Goal: Information Seeking & Learning: Learn about a topic

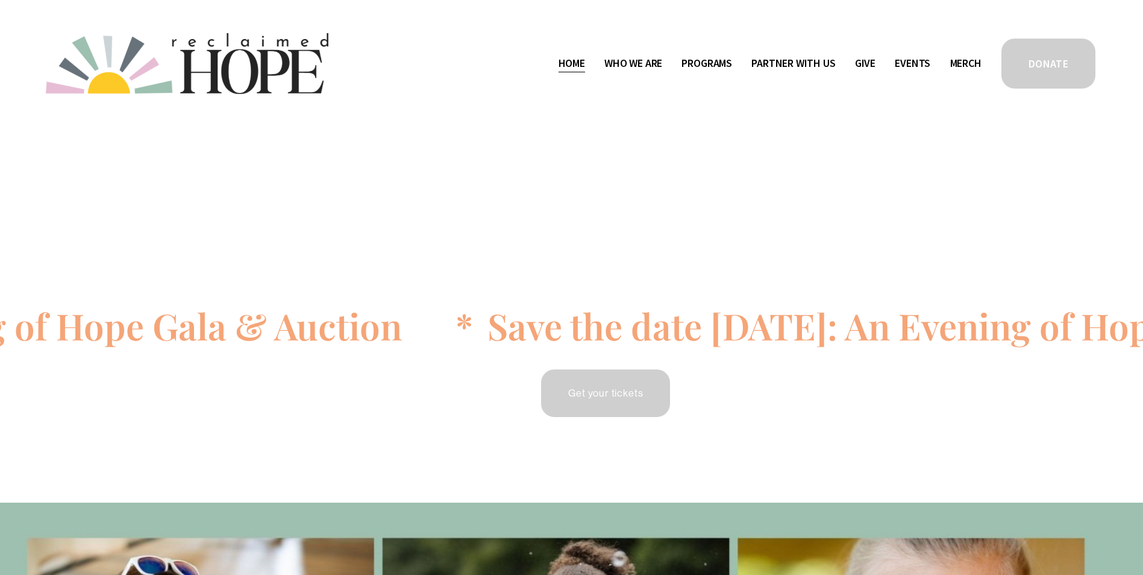
click at [626, 67] on span "Who We Are" at bounding box center [633, 63] width 58 height 17
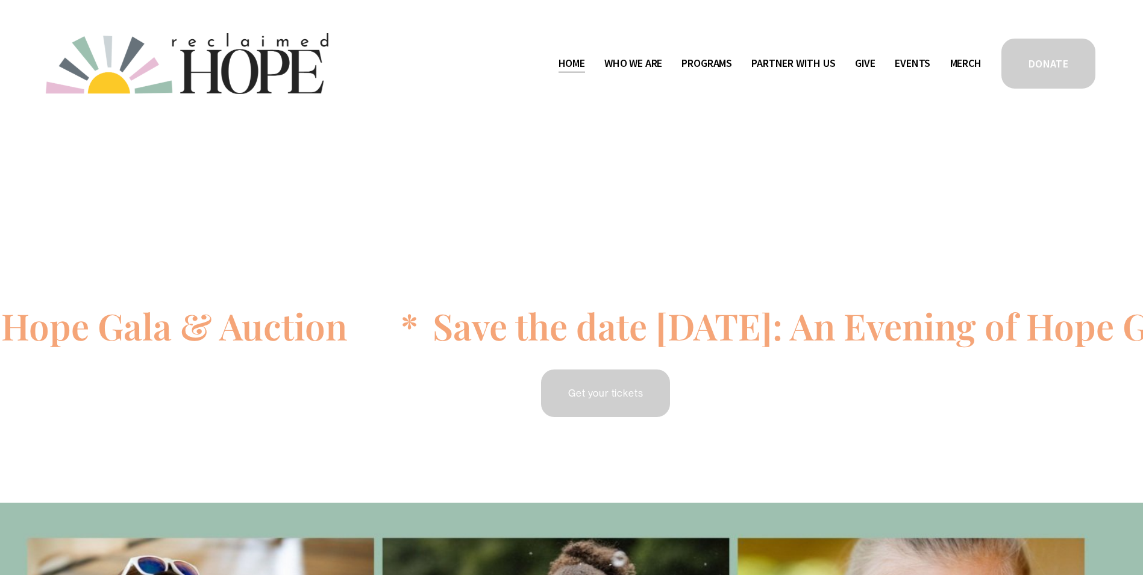
click at [0, 0] on span "Staff & Board" at bounding box center [0, 0] width 0 height 0
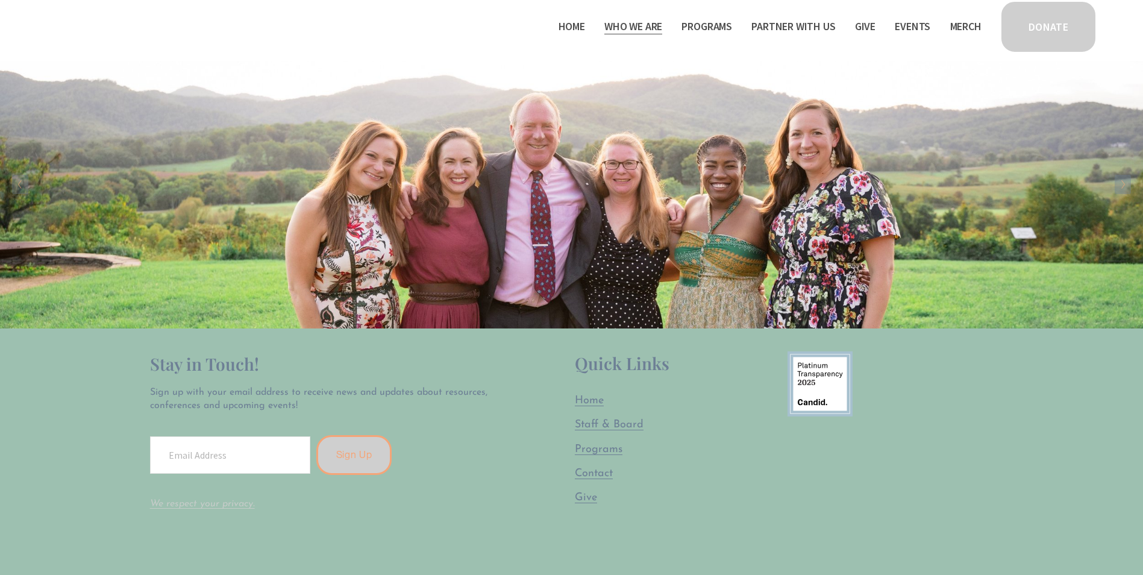
scroll to position [2169, 0]
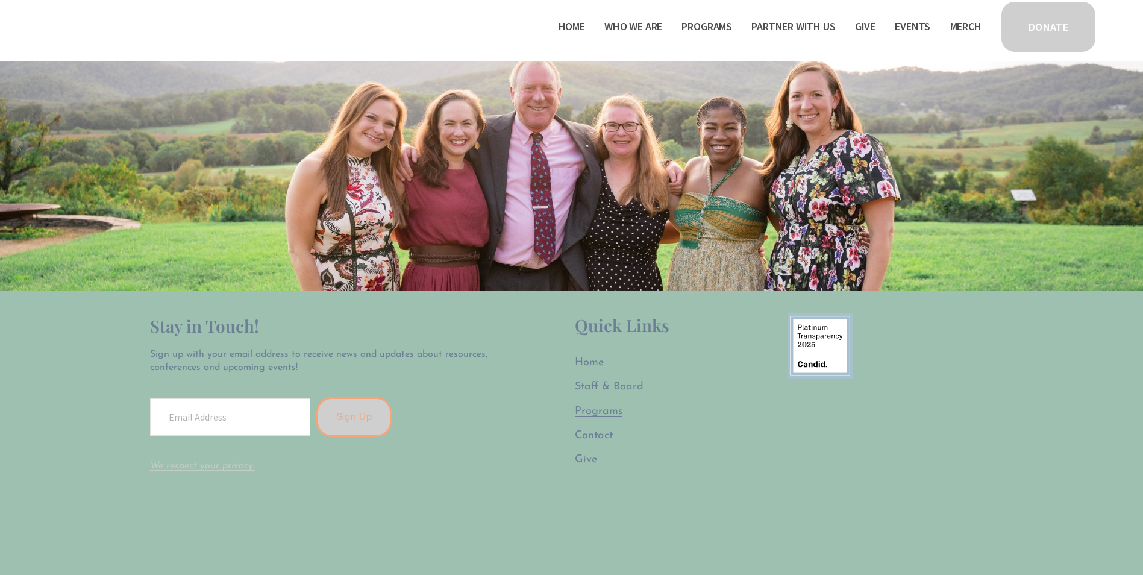
click at [591, 411] on span "Programs" at bounding box center [599, 411] width 48 height 11
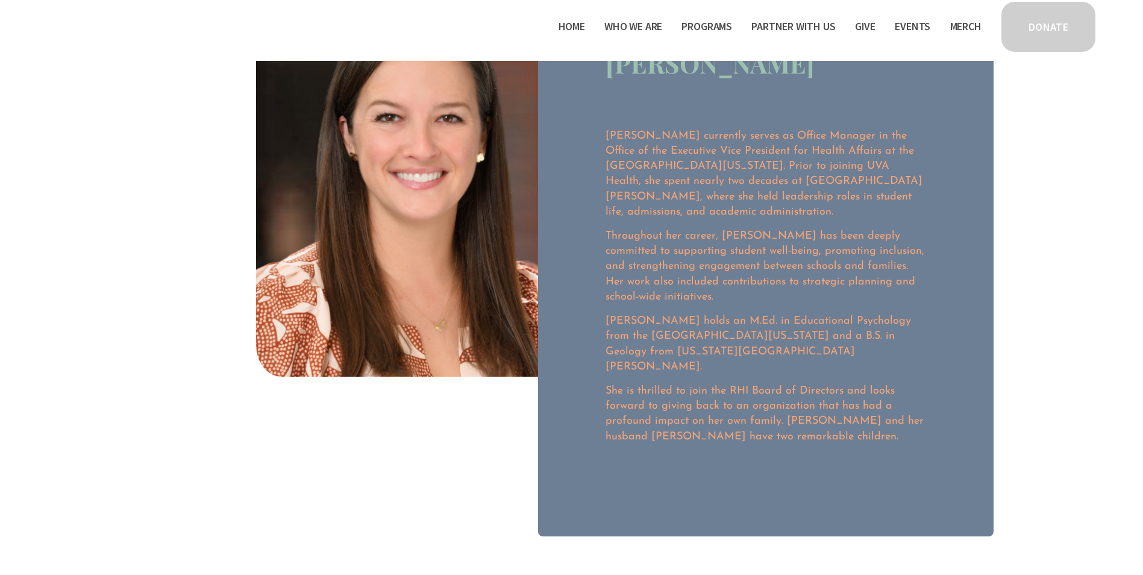
scroll to position [60, 0]
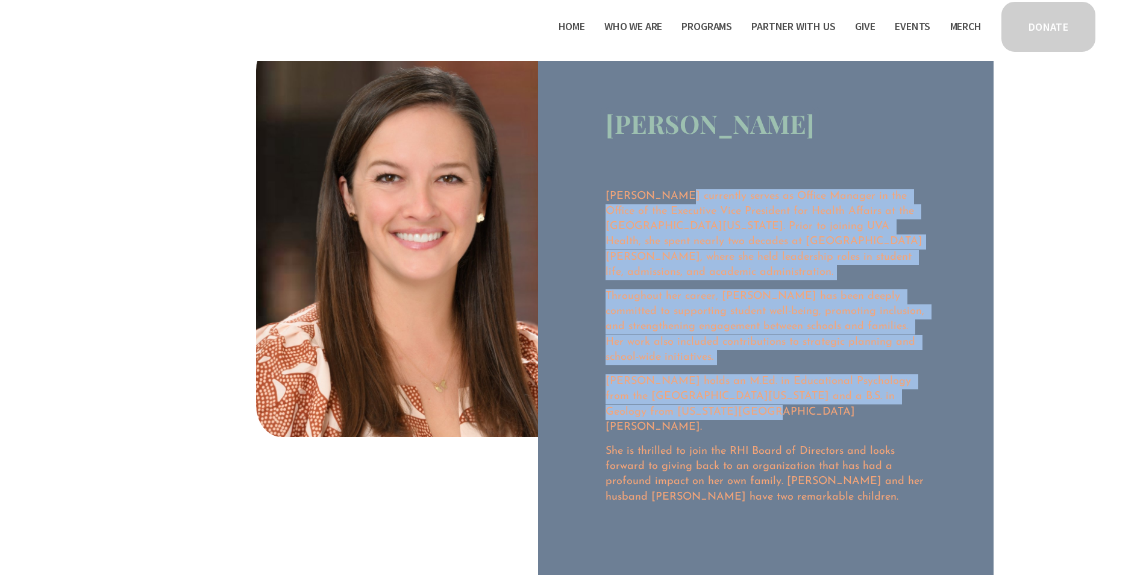
drag, startPoint x: 671, startPoint y: 173, endPoint x: 782, endPoint y: 415, distance: 266.0
click at [782, 415] on div "[PERSON_NAME] [PERSON_NAME] currently serves as Office Manager in the Office of…" at bounding box center [765, 318] width 455 height 558
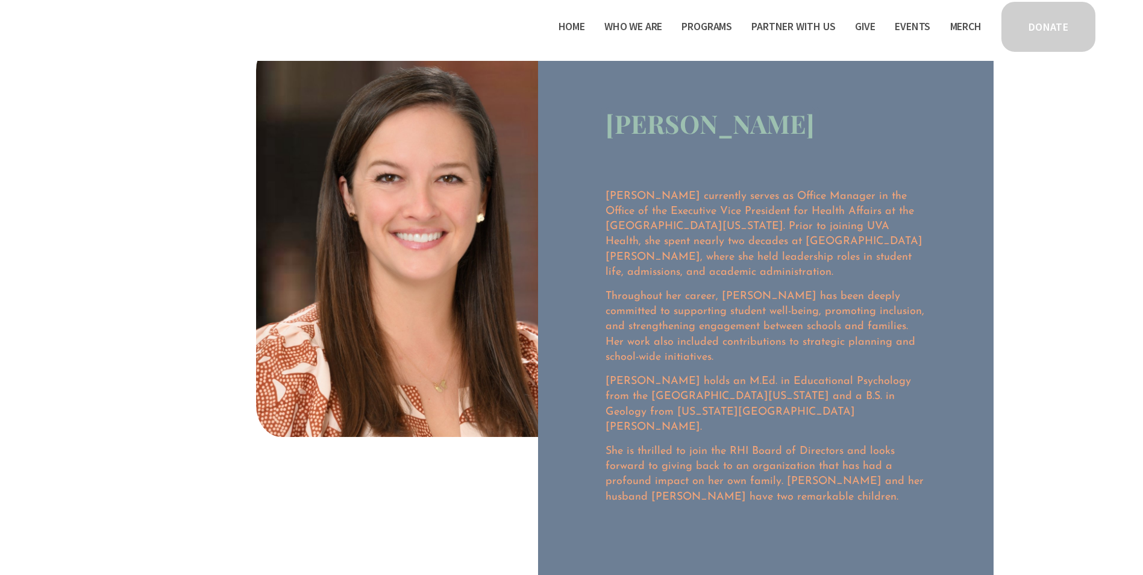
drag, startPoint x: 782, startPoint y: 415, endPoint x: 742, endPoint y: 425, distance: 41.5
click at [742, 425] on div "[PERSON_NAME] currently serves as Office Manager in the Office of the Executive…" at bounding box center [765, 359] width 320 height 340
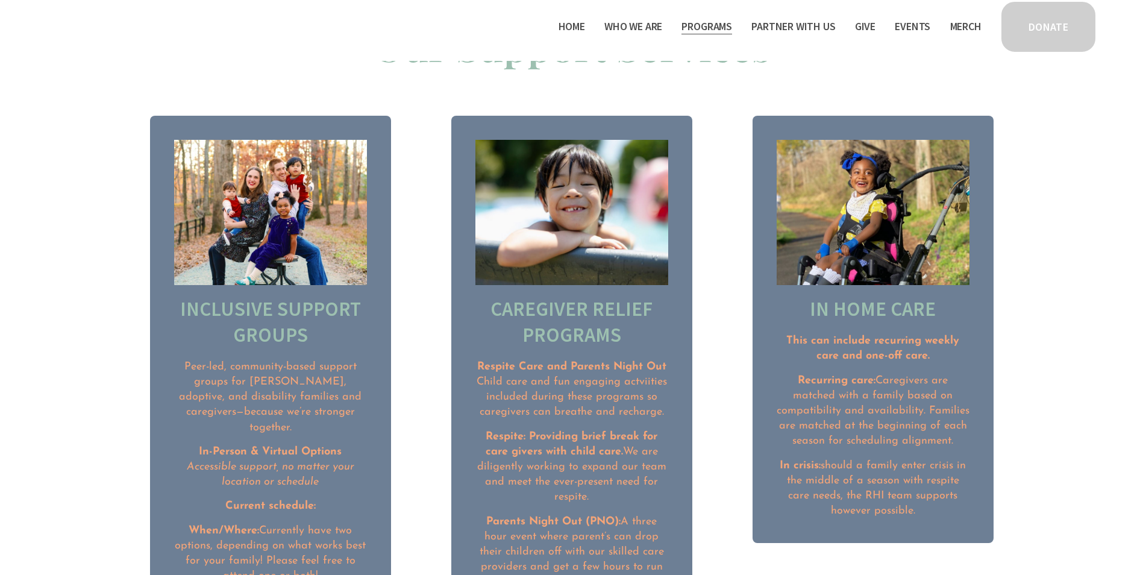
scroll to position [1506, 0]
